Goal: Task Accomplishment & Management: Manage account settings

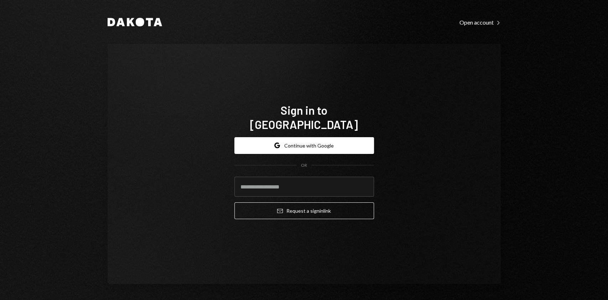
click at [262, 165] on form "Google Continue with Google OR Email Request a sign in link" at bounding box center [304, 178] width 140 height 82
click at [263, 182] on input "email" at bounding box center [304, 187] width 140 height 20
type input "**********"
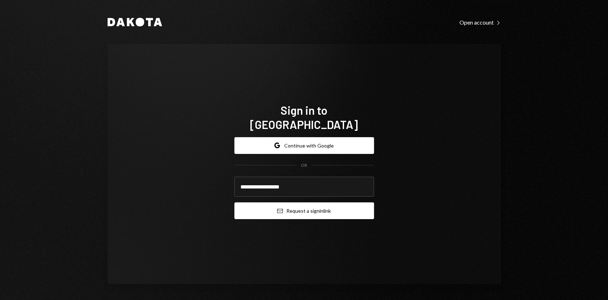
click at [300, 202] on button "Email Request a sign in link" at bounding box center [304, 210] width 140 height 17
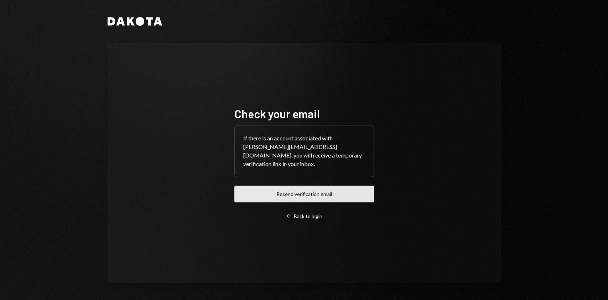
click at [306, 190] on button "Resend verification email" at bounding box center [304, 194] width 140 height 17
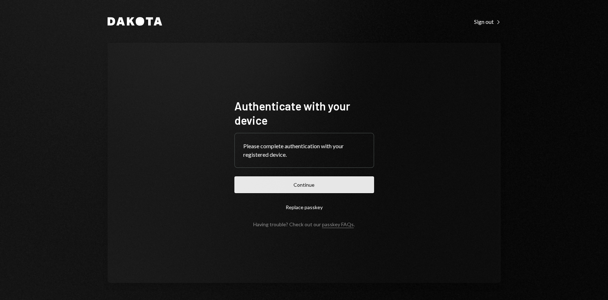
click at [267, 188] on button "Continue" at bounding box center [304, 184] width 140 height 17
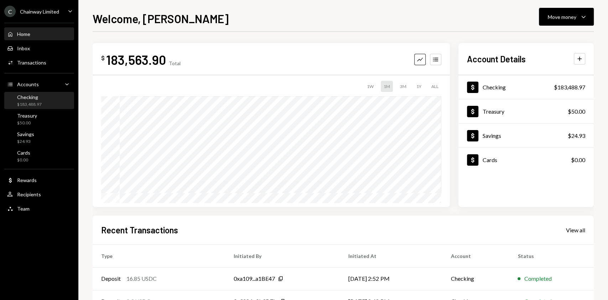
click at [38, 102] on div "$183,488.97" at bounding box center [29, 105] width 25 height 6
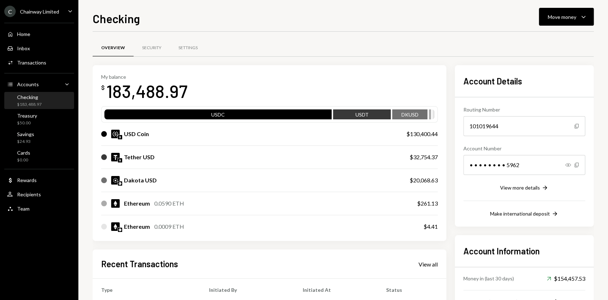
click at [57, 11] on div "Chainway Limited" at bounding box center [39, 12] width 39 height 6
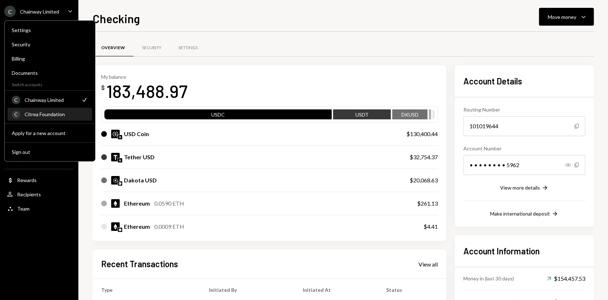
click at [56, 114] on div "Citrea Foundation" at bounding box center [56, 114] width 63 height 6
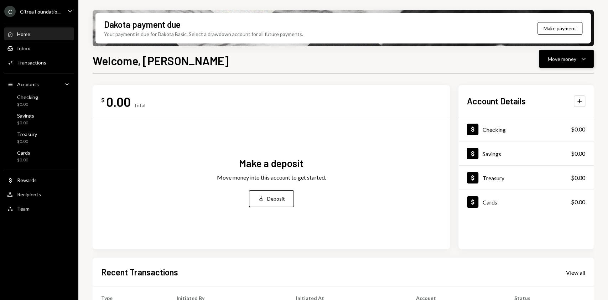
click at [560, 59] on div "Move money" at bounding box center [562, 58] width 29 height 7
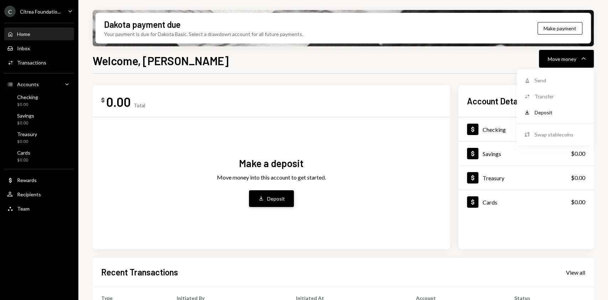
click at [265, 195] on button "Deposit Deposit" at bounding box center [271, 198] width 45 height 17
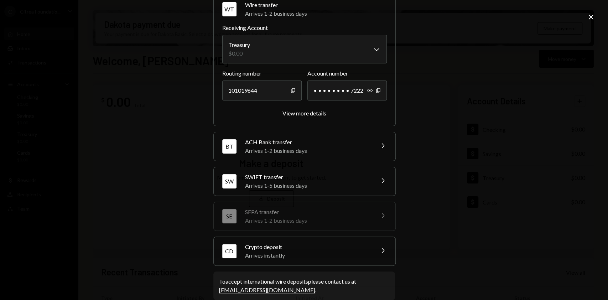
scroll to position [46, 0]
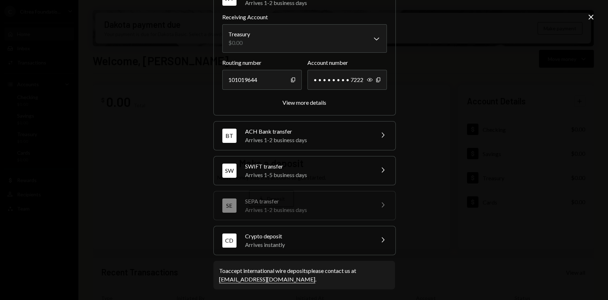
click at [321, 244] on div "Arrives instantly" at bounding box center [307, 245] width 125 height 9
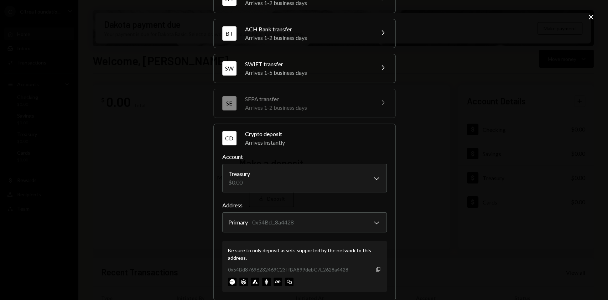
click at [376, 269] on icon "Copy" at bounding box center [379, 270] width 6 height 6
click at [475, 130] on div "**********" at bounding box center [304, 150] width 608 height 300
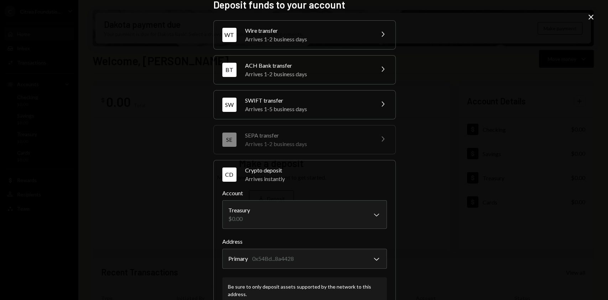
scroll to position [0, 0]
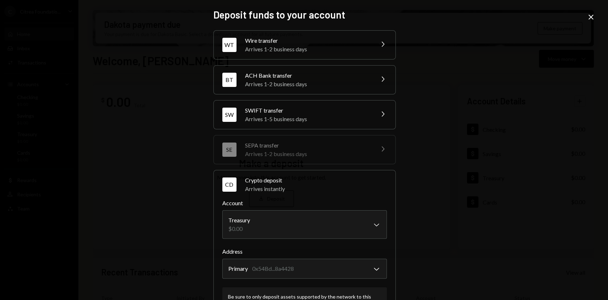
click at [590, 16] on icon at bounding box center [591, 17] width 5 height 5
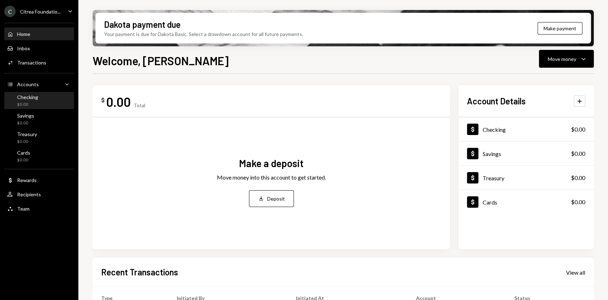
click at [45, 97] on div "Checking $0.00" at bounding box center [39, 101] width 64 height 14
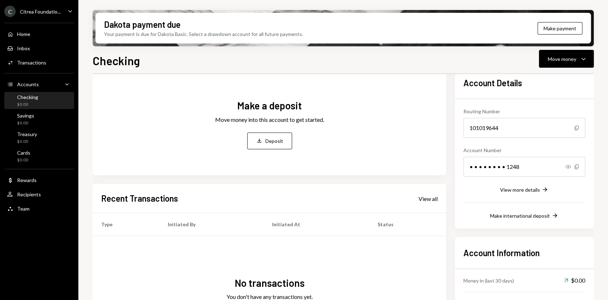
scroll to position [47, 0]
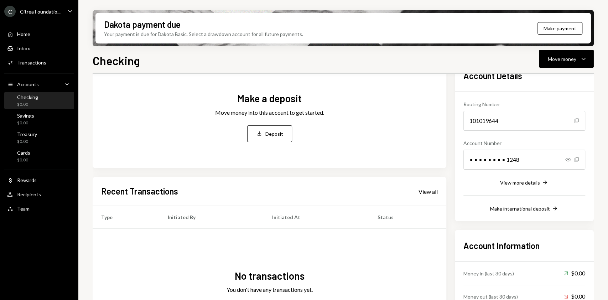
click at [43, 99] on div "Checking $0.00" at bounding box center [39, 101] width 64 height 14
click at [38, 141] on div "Treasury $0.00" at bounding box center [39, 138] width 64 height 14
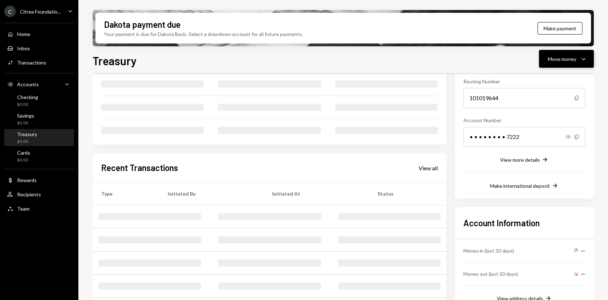
scroll to position [47, 0]
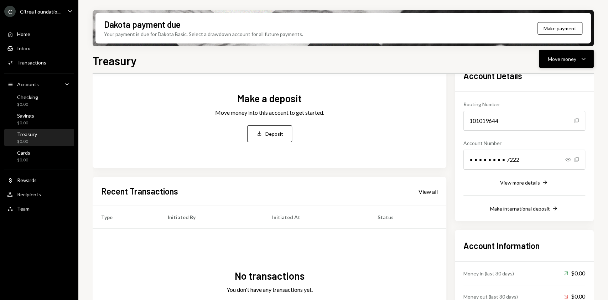
click at [574, 56] on div "Move money" at bounding box center [562, 58] width 29 height 7
click at [555, 113] on div "Deposit" at bounding box center [561, 112] width 52 height 7
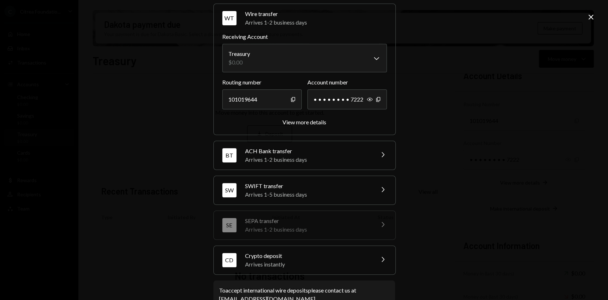
scroll to position [46, 0]
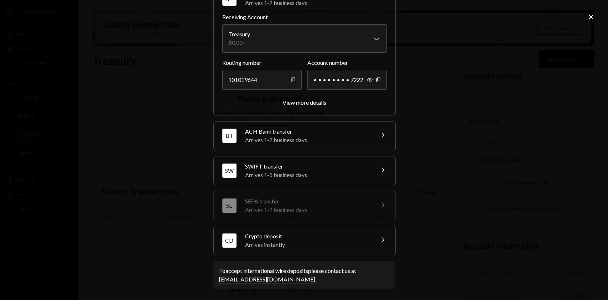
click at [333, 242] on div "Arrives instantly" at bounding box center [307, 245] width 125 height 9
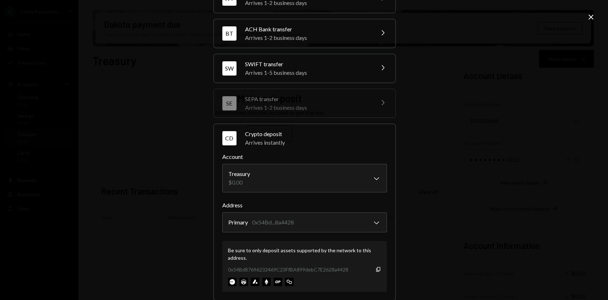
click at [591, 16] on icon "Close" at bounding box center [591, 17] width 9 height 9
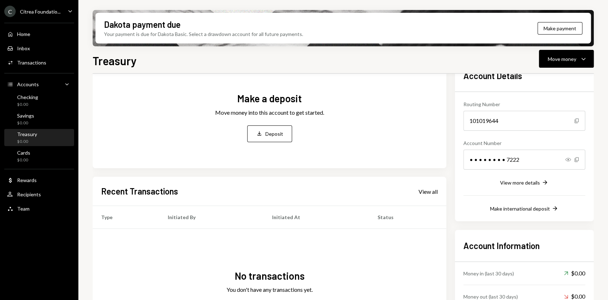
drag, startPoint x: 37, startPoint y: 98, endPoint x: 112, endPoint y: 108, distance: 75.8
click at [37, 98] on div "Checking" at bounding box center [27, 97] width 21 height 6
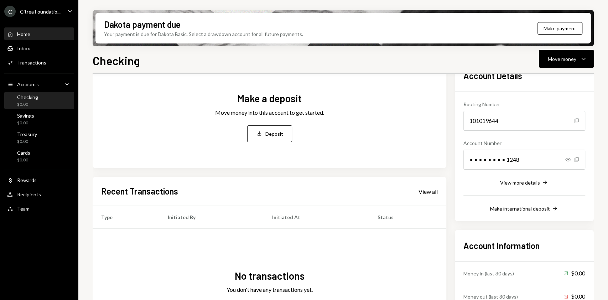
click at [33, 32] on div "Home Home" at bounding box center [39, 34] width 64 height 6
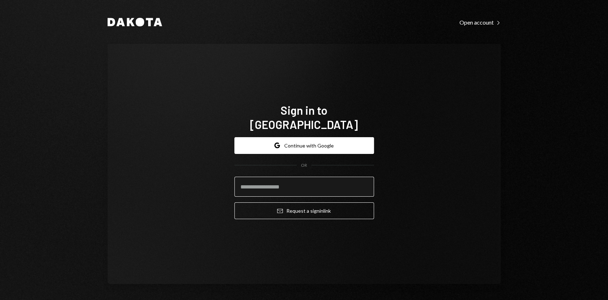
click at [276, 179] on input "email" at bounding box center [304, 187] width 140 height 20
type input "**********"
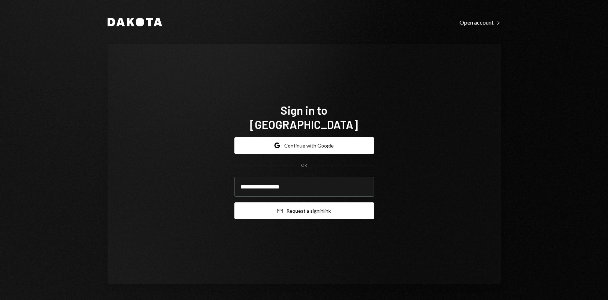
click at [327, 206] on button "Email Request a sign in link" at bounding box center [304, 210] width 140 height 17
